Goal: Information Seeking & Learning: Learn about a topic

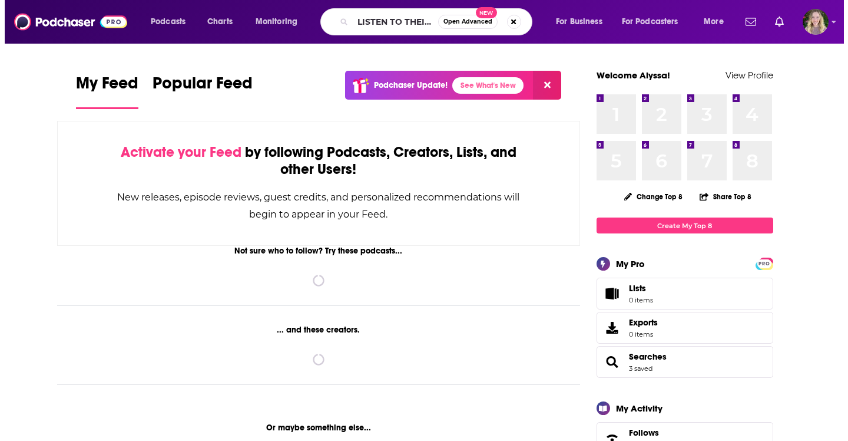
scroll to position [0, 43]
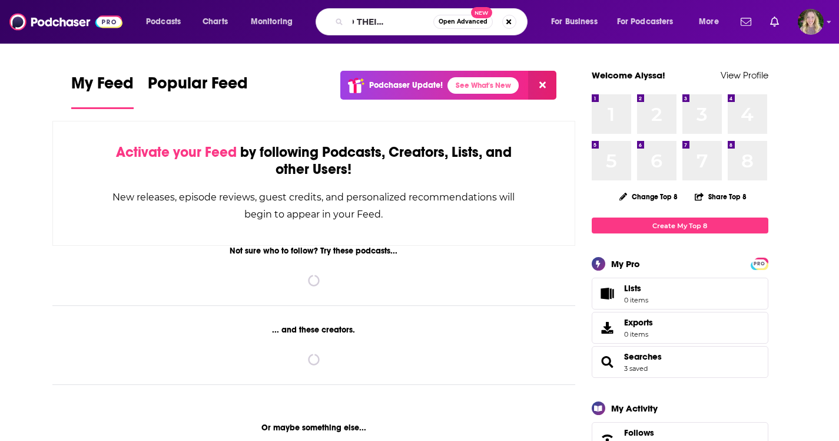
type input "LISTEN TO THEIR SCREAMS"
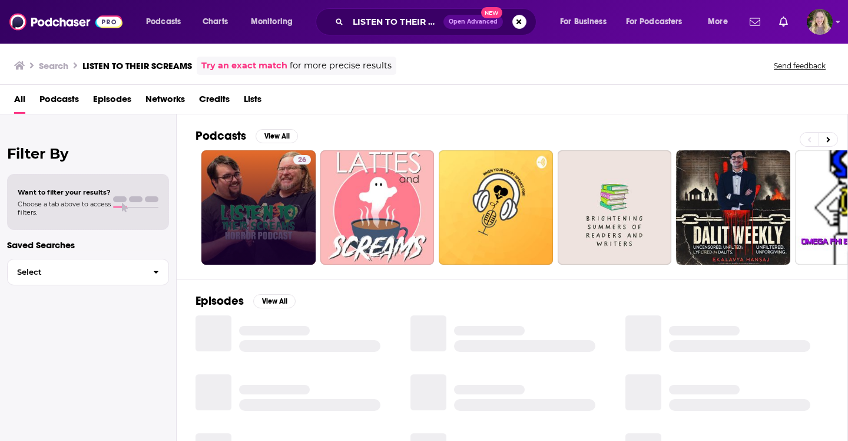
click at [264, 174] on link "26" at bounding box center [258, 207] width 114 height 114
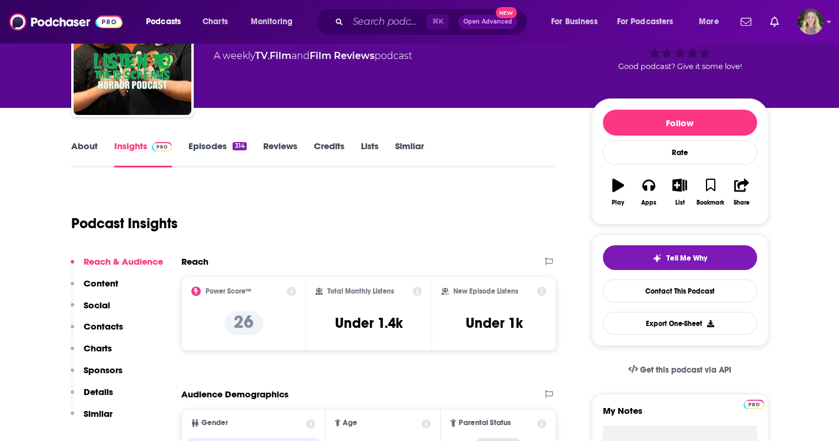
scroll to position [83, 0]
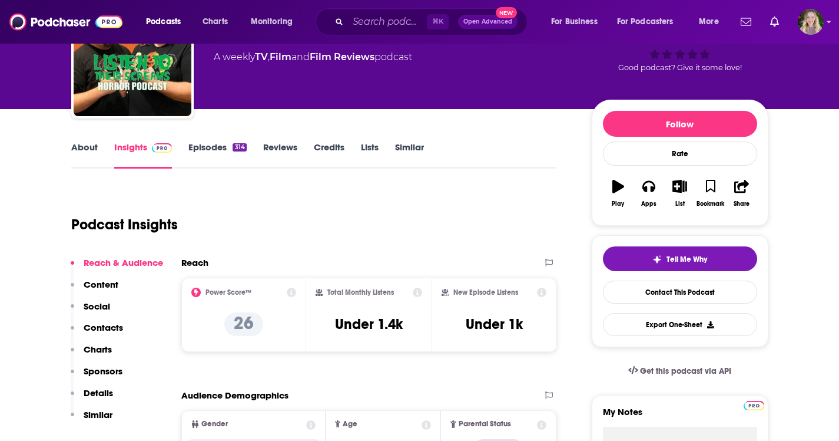
click at [216, 146] on link "Episodes 314" at bounding box center [217, 154] width 58 height 27
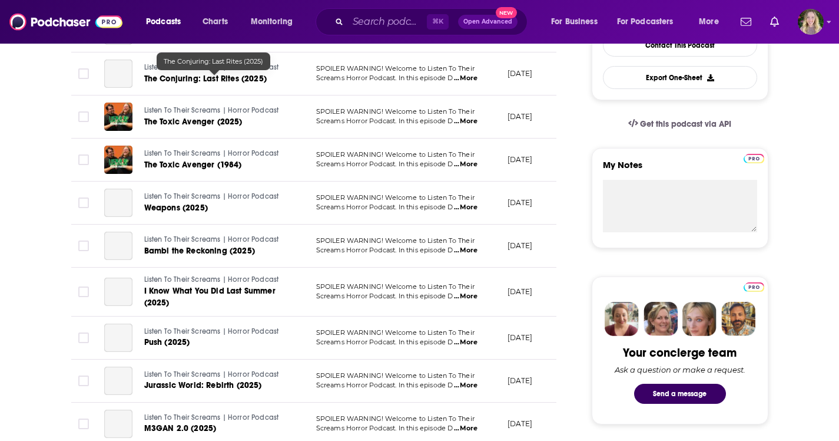
scroll to position [77, 0]
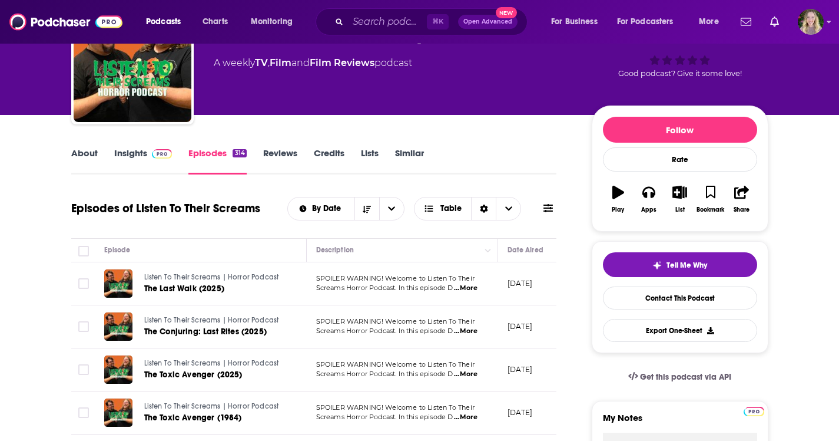
click at [138, 153] on link "Insights" at bounding box center [143, 160] width 58 height 27
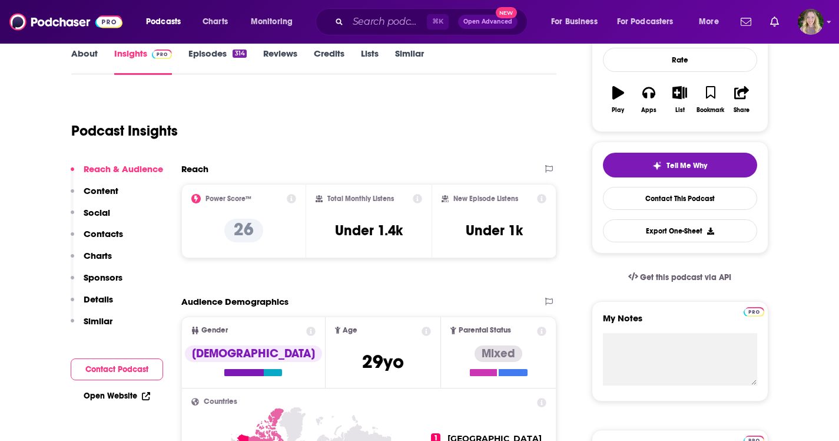
scroll to position [229, 0]
